Goal: Task Accomplishment & Management: Manage account settings

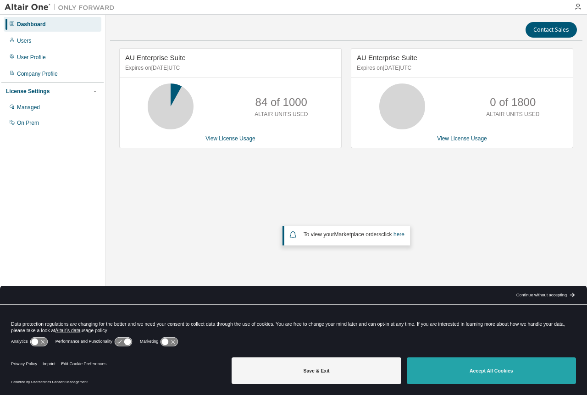
click at [501, 367] on button "Accept All Cookies" at bounding box center [491, 370] width 169 height 27
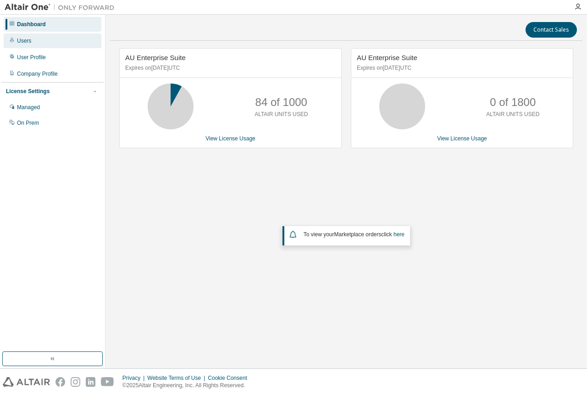
click at [22, 33] on div "Users" at bounding box center [53, 40] width 98 height 15
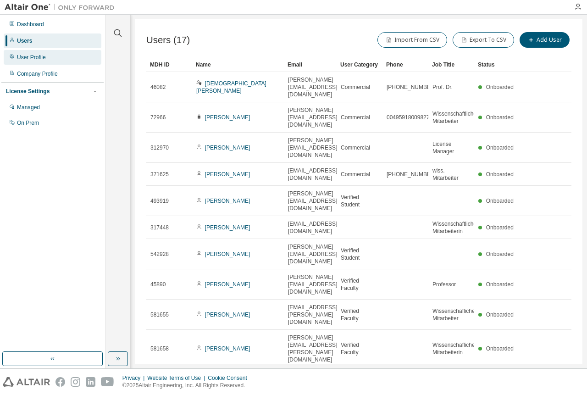
click at [30, 56] on div "User Profile" at bounding box center [31, 57] width 29 height 7
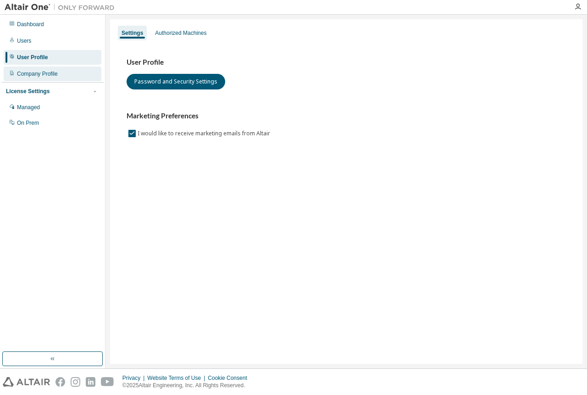
click at [39, 77] on div "Company Profile" at bounding box center [53, 73] width 98 height 15
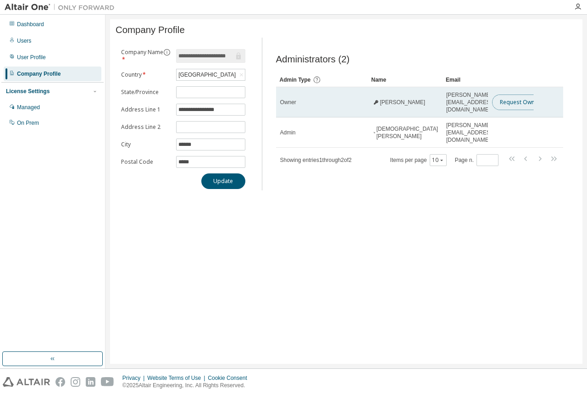
click at [503, 98] on button "Request Owner Change" at bounding box center [530, 102] width 77 height 16
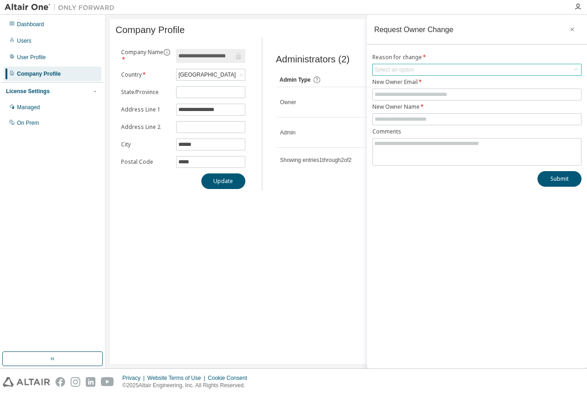
click at [427, 71] on div "Select an option" at bounding box center [477, 69] width 208 height 11
click at [335, 249] on div "**********" at bounding box center [346, 191] width 472 height 344
click at [571, 30] on icon "button" at bounding box center [572, 29] width 6 height 7
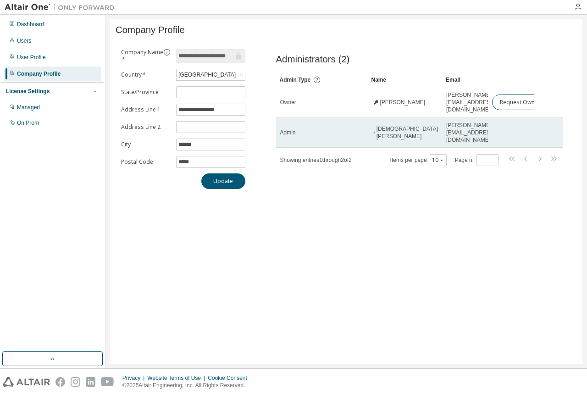
click at [479, 122] on span "c.henig@hs-osnabrueck.de" at bounding box center [470, 132] width 49 height 22
click at [285, 129] on span "Admin" at bounding box center [288, 132] width 16 height 7
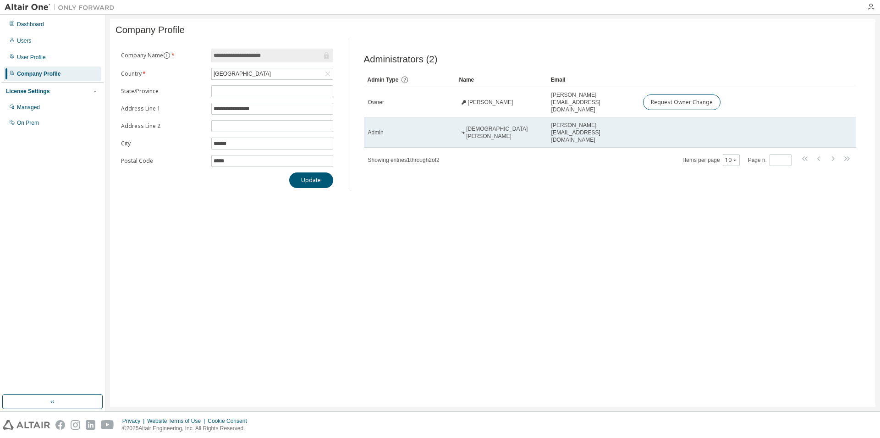
click at [446, 120] on td "Admin" at bounding box center [410, 132] width 92 height 30
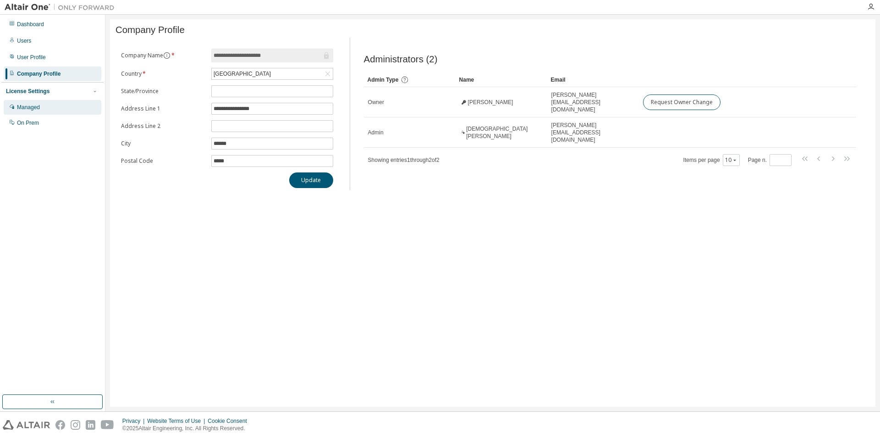
click at [31, 102] on div "Managed" at bounding box center [53, 107] width 98 height 15
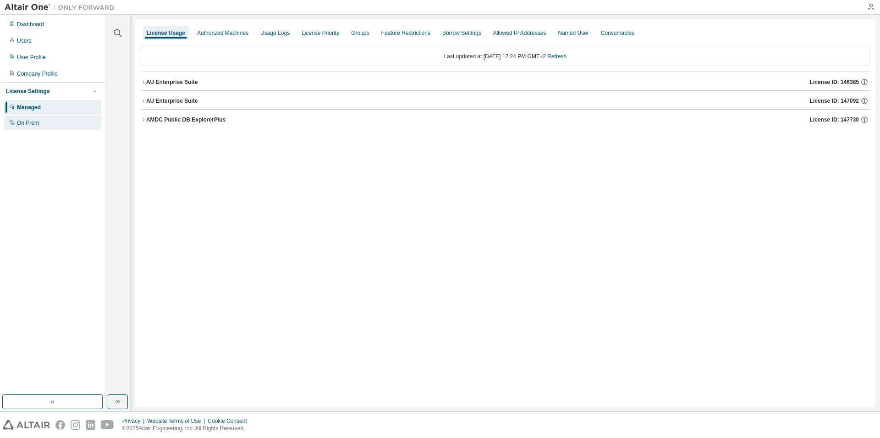
click at [27, 125] on div "On Prem" at bounding box center [28, 122] width 22 height 7
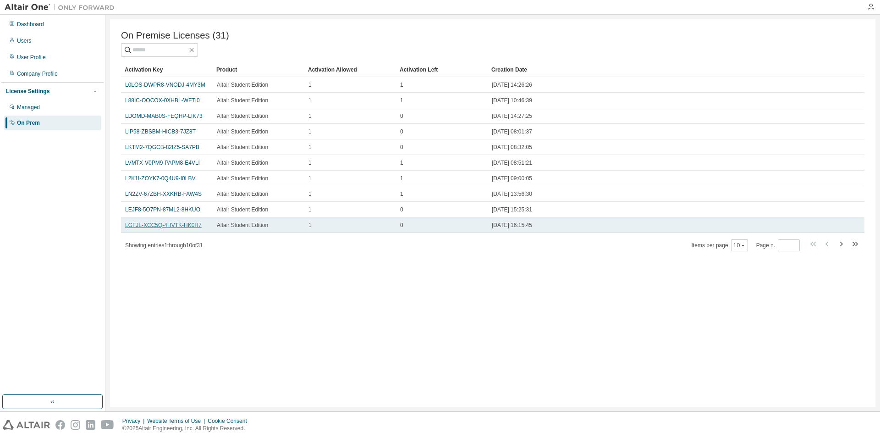
click at [149, 228] on link "LGFJL-XCC5Q-4HVTK-HK0H7" at bounding box center [163, 225] width 77 height 6
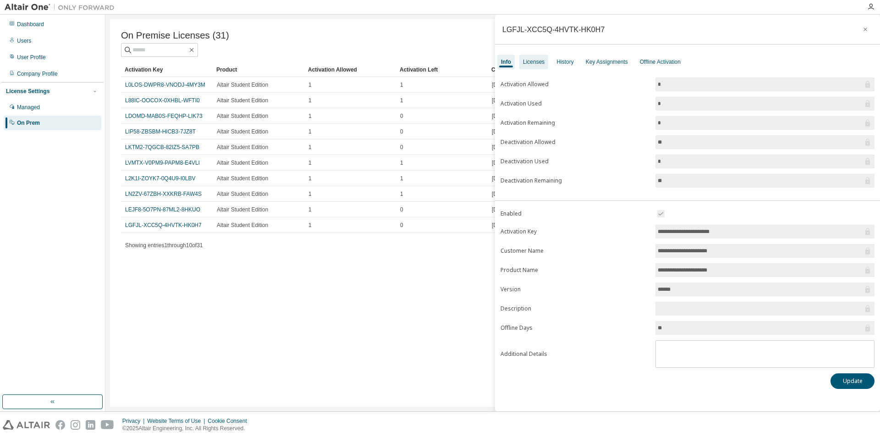
click at [539, 57] on div "Licenses" at bounding box center [533, 62] width 29 height 15
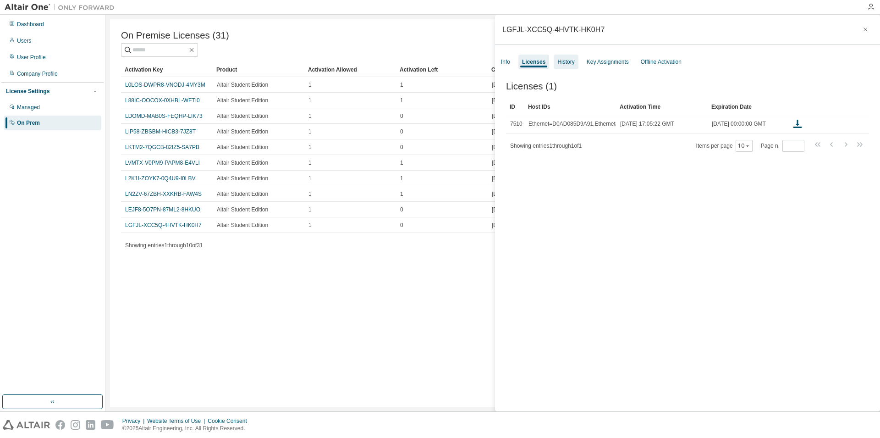
click at [560, 59] on div "History" at bounding box center [565, 61] width 17 height 7
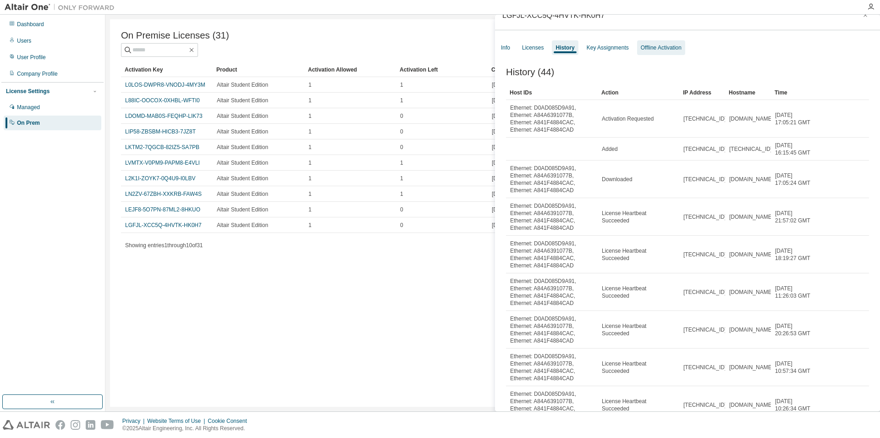
click at [586, 49] on div "Offline Activation" at bounding box center [661, 47] width 41 height 7
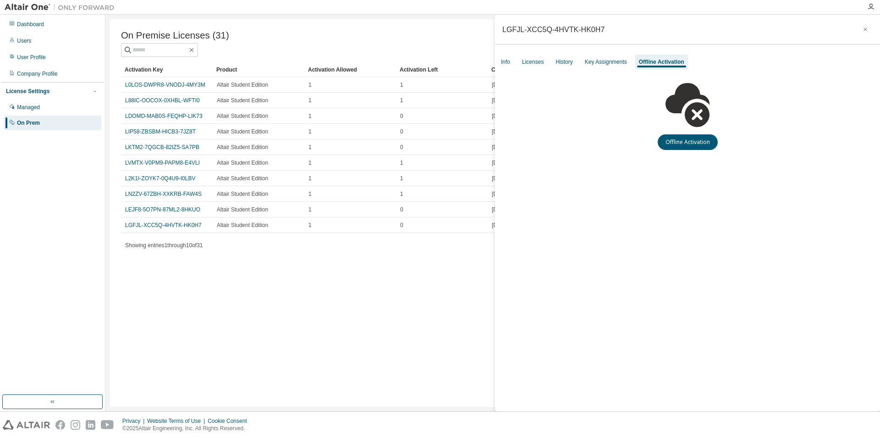
click at [33, 121] on div "On Prem" at bounding box center [28, 122] width 23 height 7
click at [45, 394] on button "button" at bounding box center [52, 401] width 100 height 15
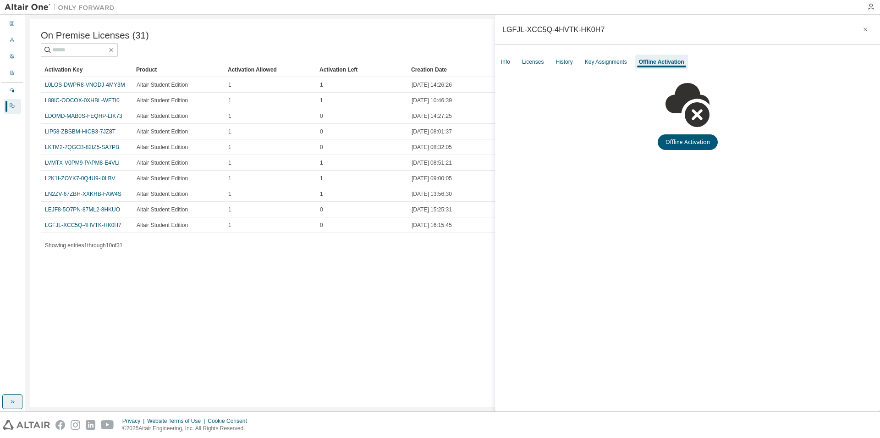
click at [10, 394] on icon "button" at bounding box center [12, 401] width 7 height 7
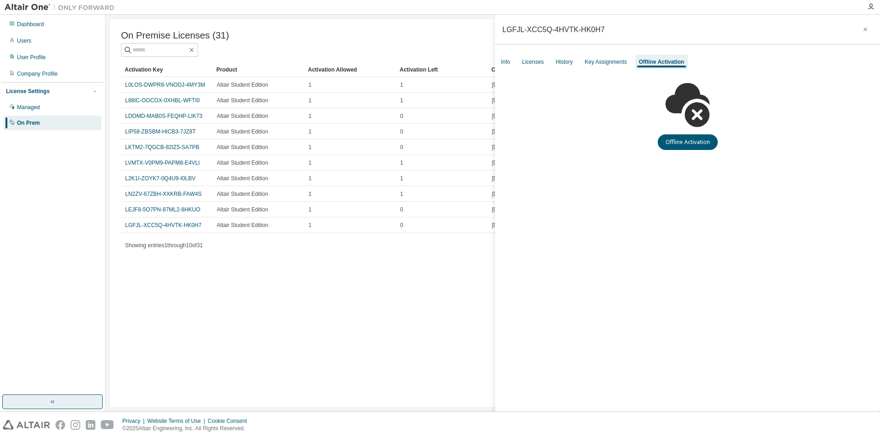
click at [586, 28] on icon "button" at bounding box center [865, 29] width 6 height 7
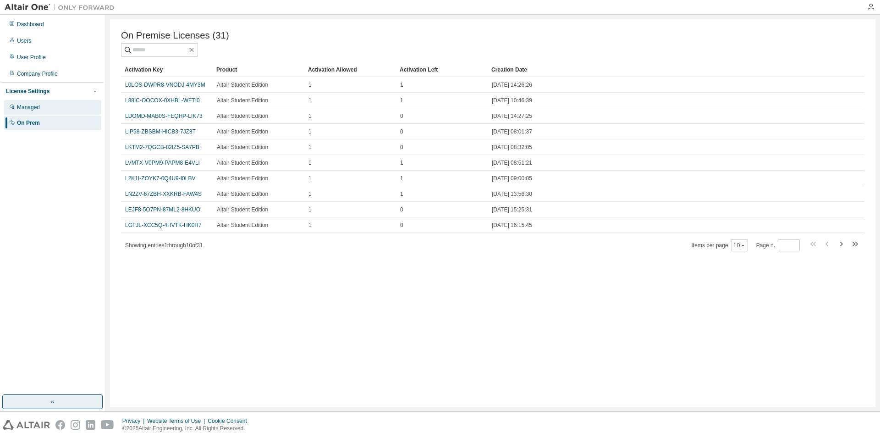
click at [26, 108] on div "Managed" at bounding box center [28, 107] width 23 height 7
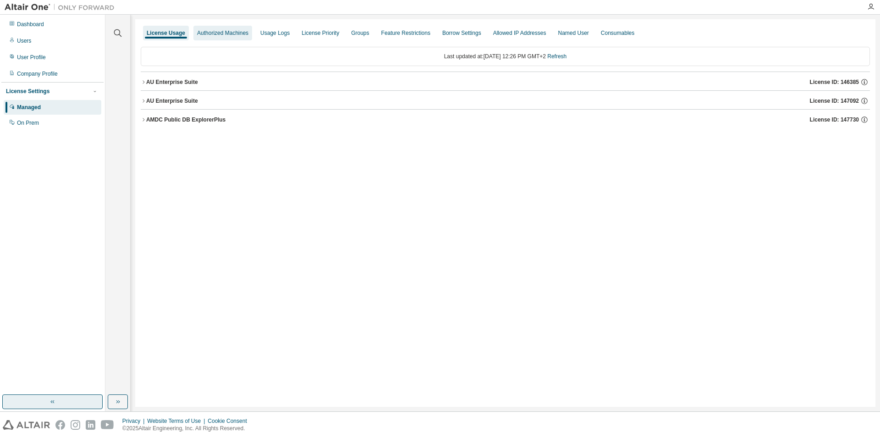
click at [208, 32] on div "Authorized Machines" at bounding box center [222, 32] width 51 height 7
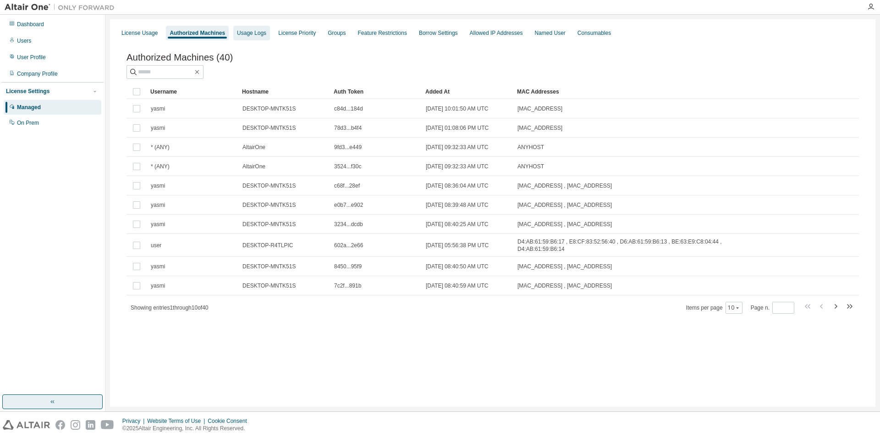
click at [243, 31] on div "Usage Logs" at bounding box center [251, 32] width 29 height 7
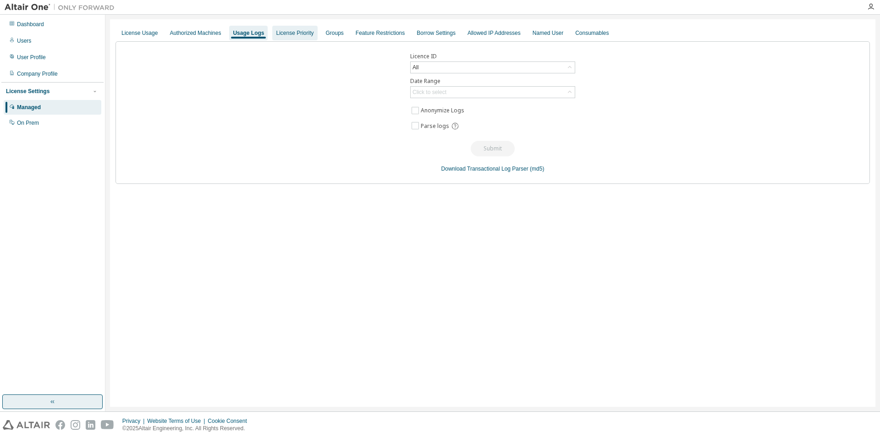
click at [294, 37] on div "License Priority" at bounding box center [294, 33] width 45 height 15
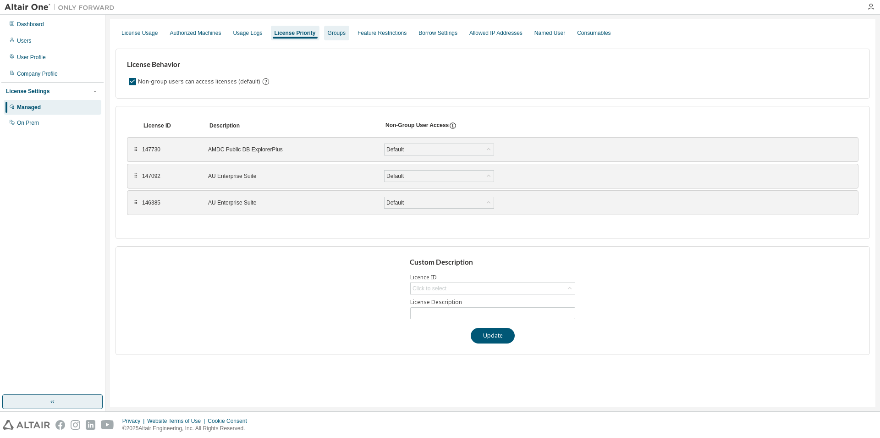
click at [328, 37] on div "Groups" at bounding box center [336, 33] width 25 height 15
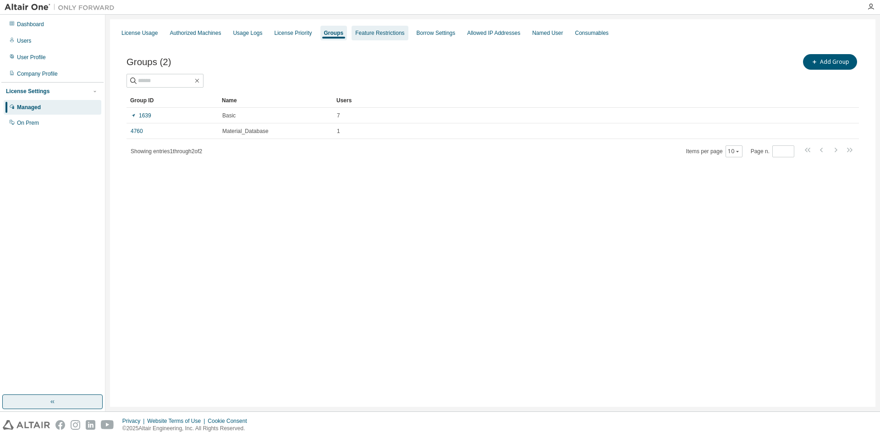
click at [361, 38] on div "Feature Restrictions" at bounding box center [380, 33] width 56 height 15
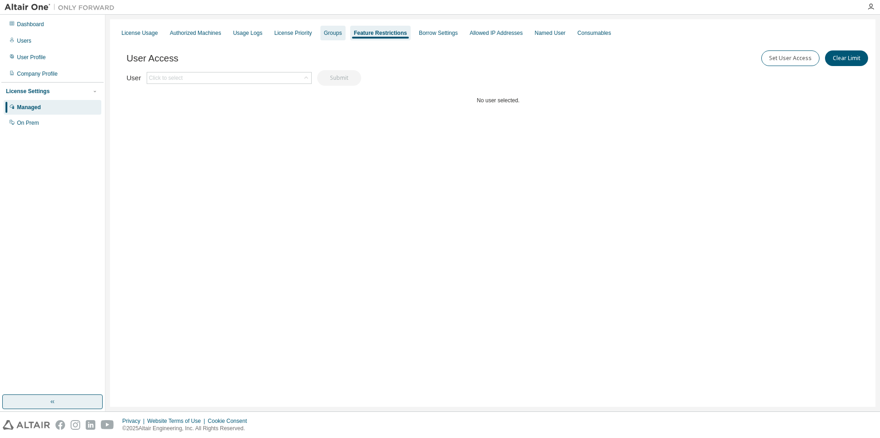
click at [335, 33] on div "Groups" at bounding box center [333, 32] width 18 height 7
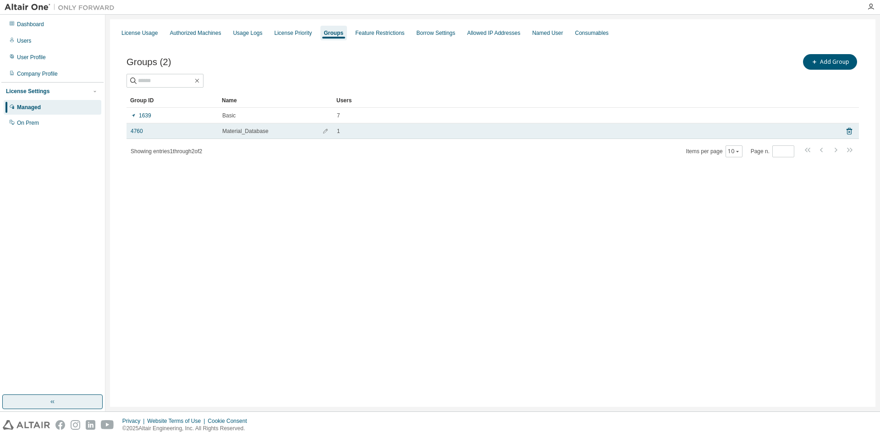
click at [237, 132] on span "Material_Database" at bounding box center [245, 130] width 46 height 7
click at [138, 135] on td "4760" at bounding box center [173, 131] width 92 height 16
click at [329, 135] on button "button" at bounding box center [325, 131] width 15 height 15
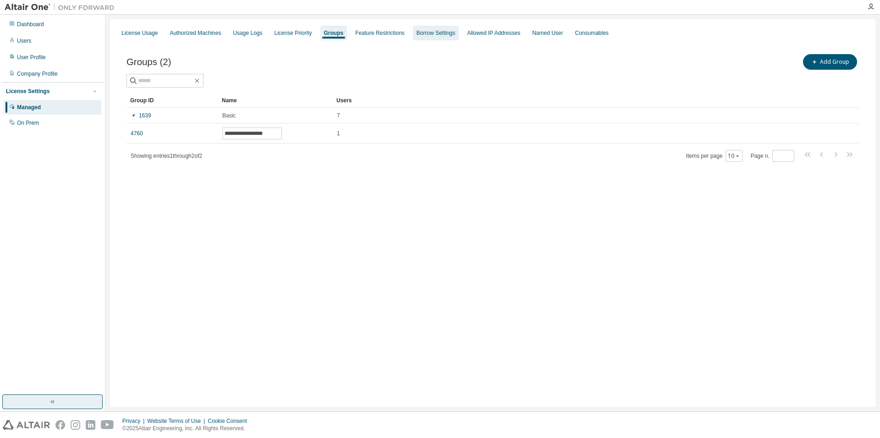
click at [423, 38] on div "Borrow Settings" at bounding box center [436, 33] width 46 height 15
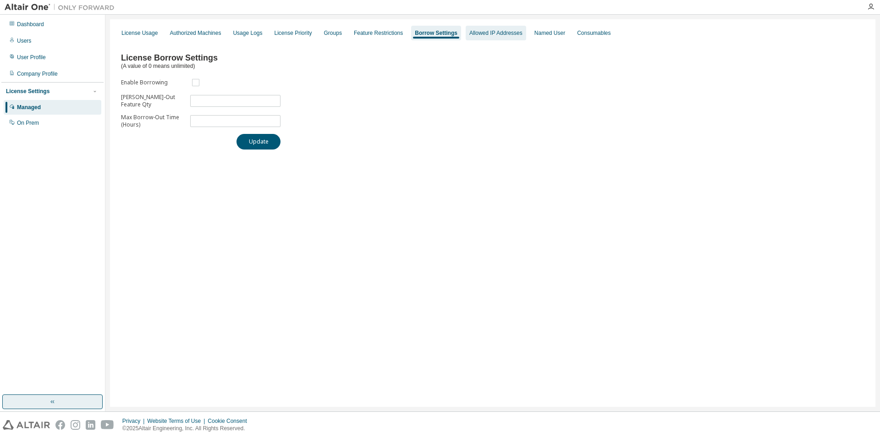
click at [501, 38] on div "Allowed IP Addresses" at bounding box center [496, 33] width 61 height 15
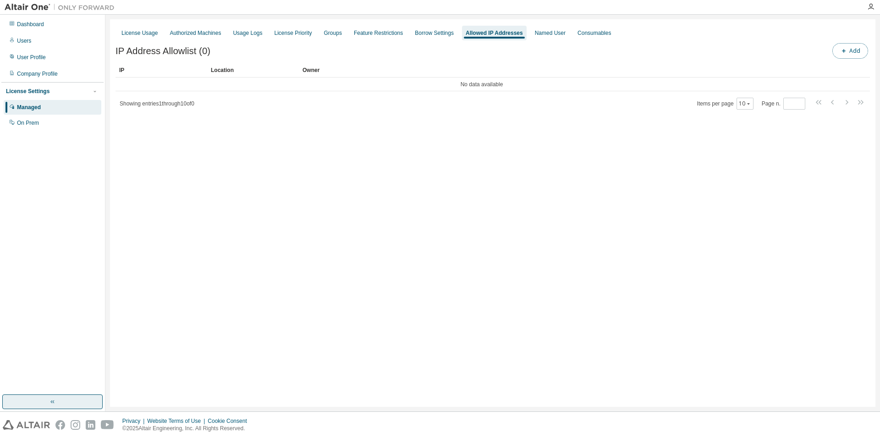
click at [586, 46] on button "Add" at bounding box center [851, 51] width 36 height 16
